Goal: Transaction & Acquisition: Subscribe to service/newsletter

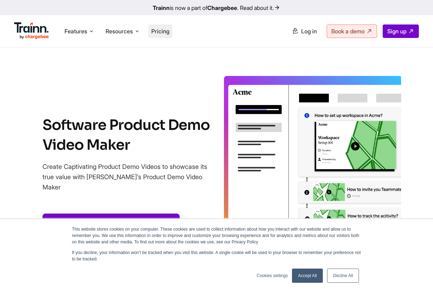
click at [160, 35] on li "Pricing" at bounding box center [161, 30] width 24 height 13
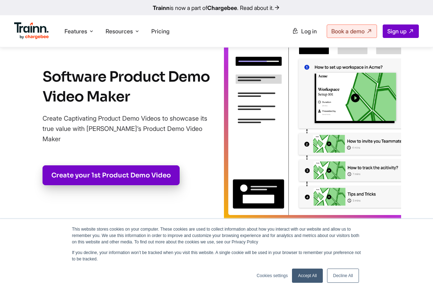
scroll to position [50, 0]
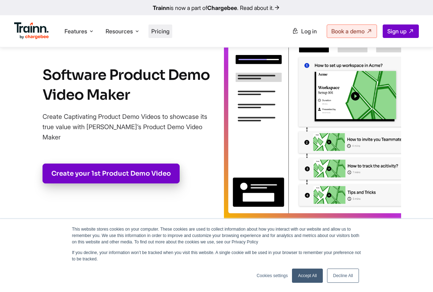
click at [163, 30] on span "Pricing" at bounding box center [160, 31] width 18 height 7
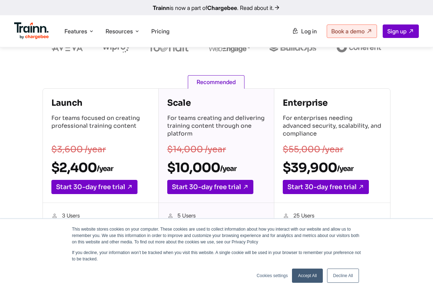
scroll to position [33, 0]
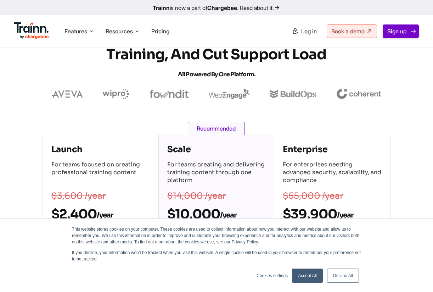
click at [390, 32] on span "Sign up" at bounding box center [397, 31] width 19 height 7
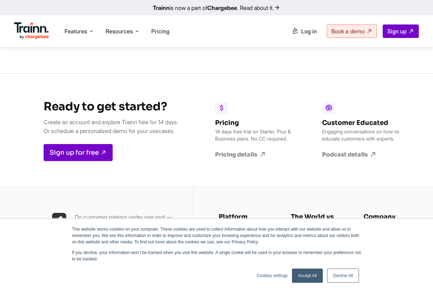
scroll to position [1949, 0]
